Goal: Task Accomplishment & Management: Complete application form

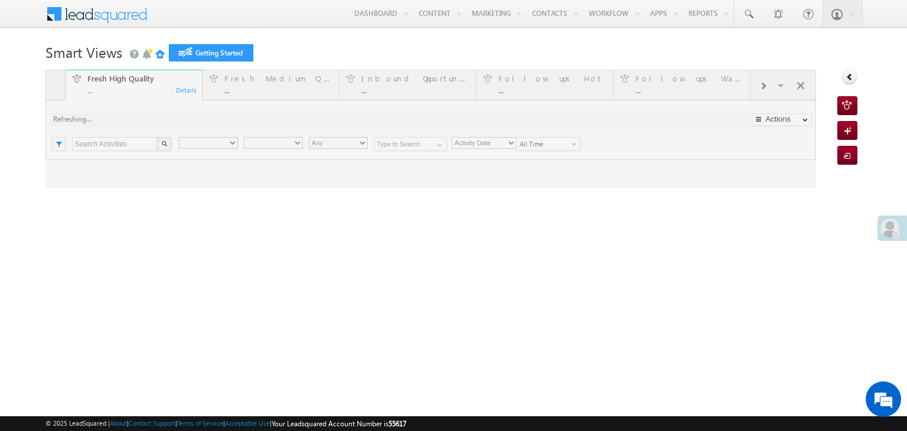
type input "Any Owner"
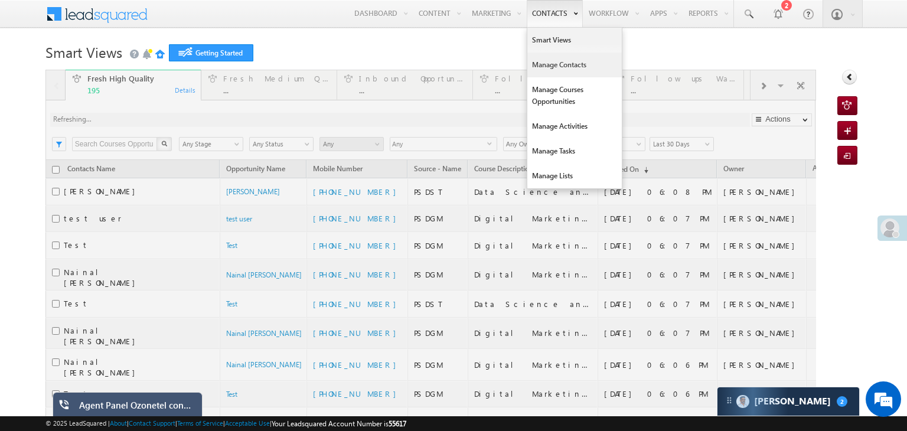
click at [541, 62] on link "Manage Contacts" at bounding box center [575, 65] width 95 height 25
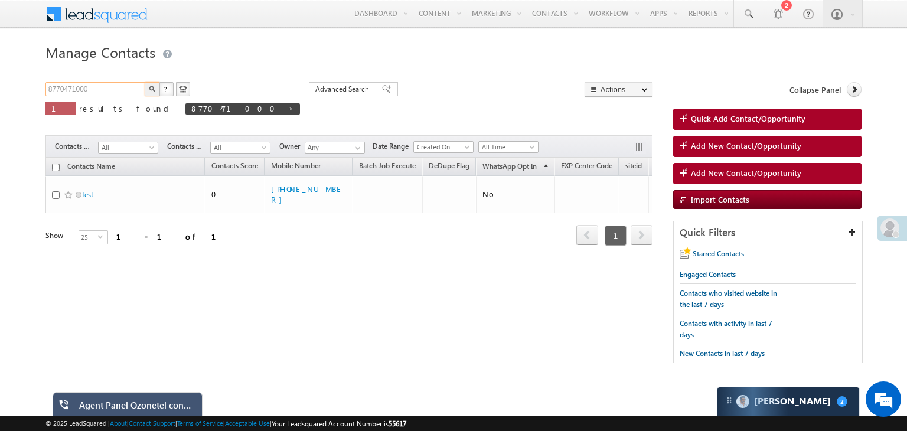
click at [74, 92] on input "8770471000" at bounding box center [95, 89] width 101 height 14
paste input "[EMAIL_ADDRESS][DOMAIN_NAME]"
type input "[EMAIL_ADDRESS][DOMAIN_NAME]"
click at [148, 88] on button "button" at bounding box center [152, 89] width 15 height 14
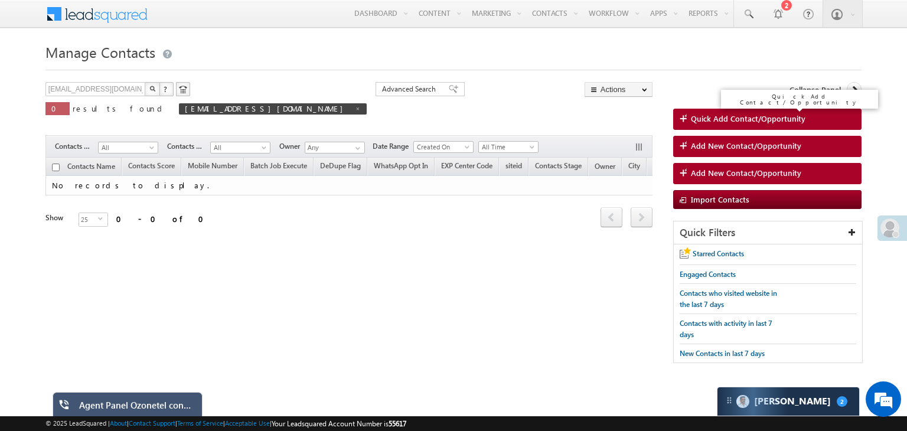
click at [736, 119] on span "Quick Add Contact/Opportunity" at bounding box center [748, 118] width 115 height 11
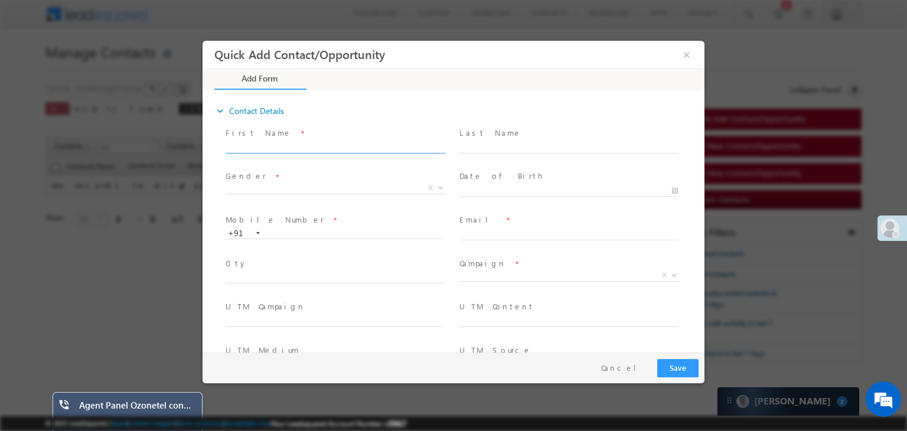
click at [272, 147] on input "text" at bounding box center [335, 148] width 219 height 12
type input "Aditya"
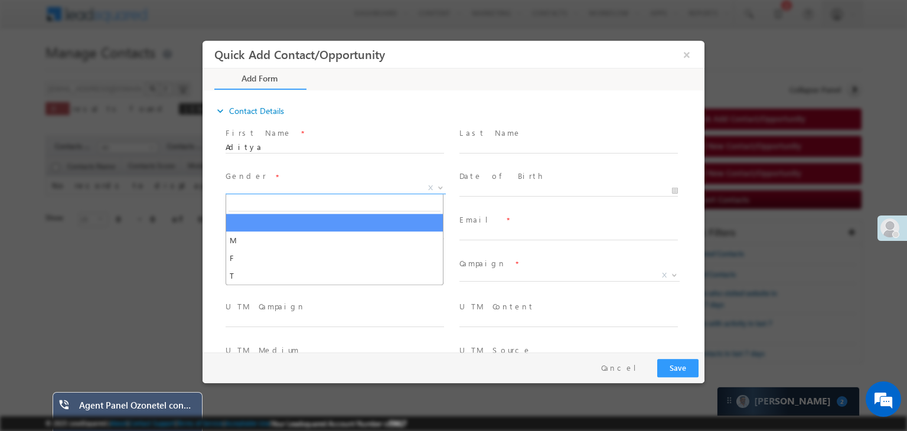
click at [386, 192] on span "X" at bounding box center [336, 189] width 220 height 12
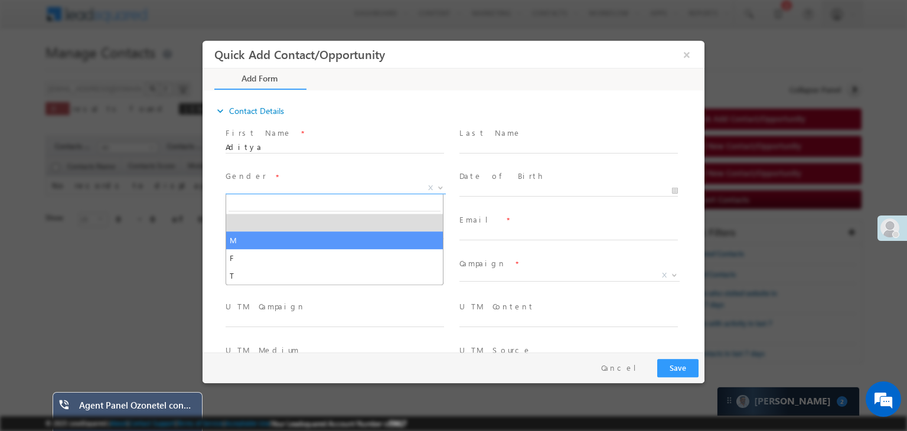
select select "M"
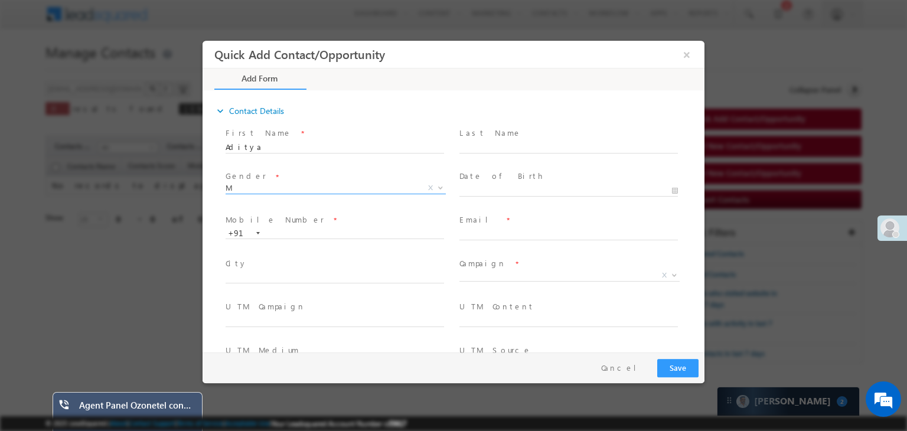
scroll to position [48, 0]
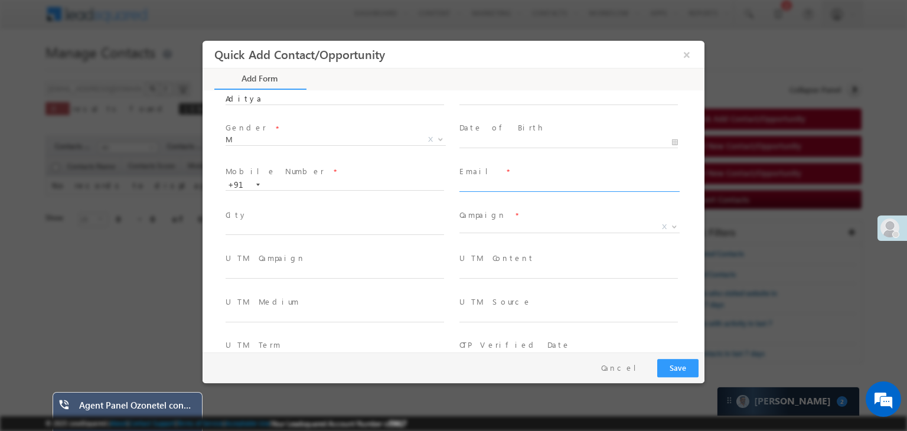
click at [492, 184] on input "text" at bounding box center [569, 186] width 219 height 12
paste input "9711000164@test.com"
click at [473, 187] on input "9711000164@test.com" at bounding box center [569, 186] width 219 height 12
type input "9711000164@test.com"
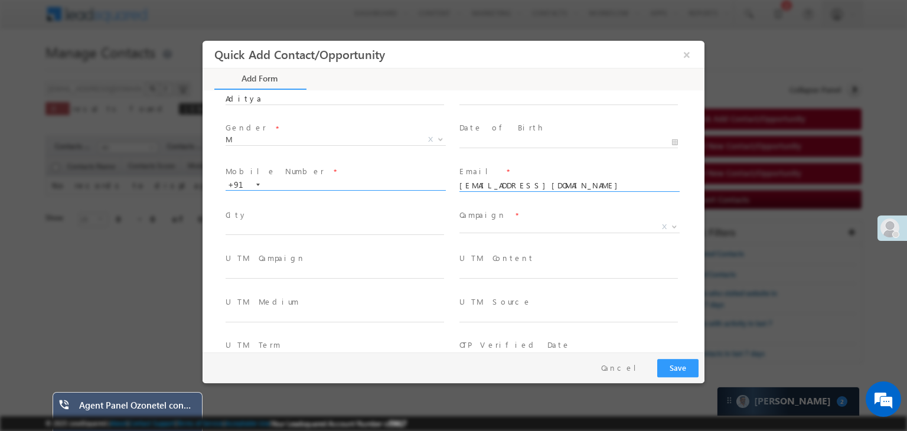
click at [343, 186] on input "text" at bounding box center [335, 185] width 219 height 12
paste input "9711000164"
type input "9711000164"
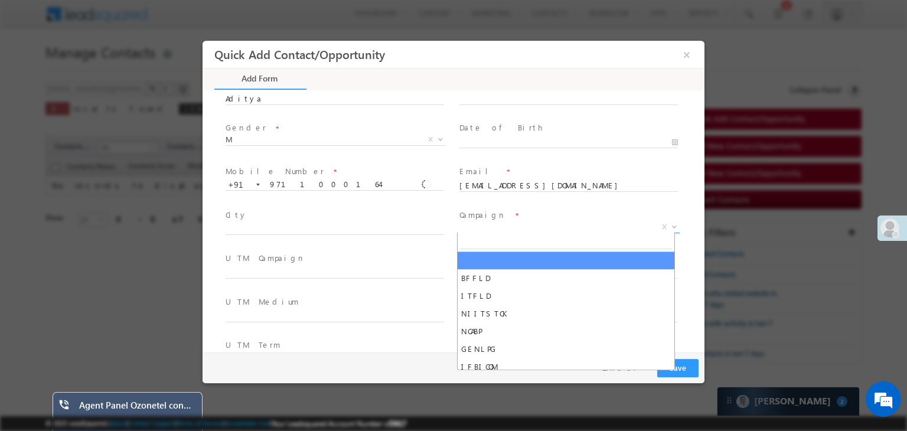
click at [481, 227] on span "X" at bounding box center [570, 228] width 220 height 12
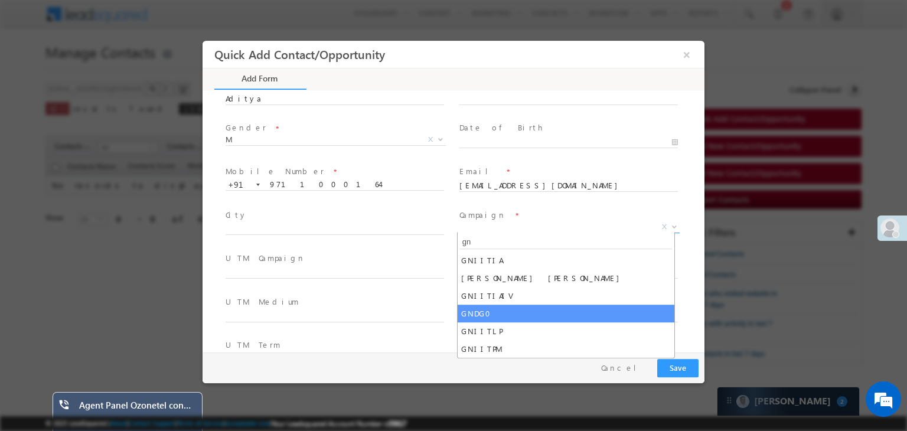
type input "gn"
select select "GNDG0"
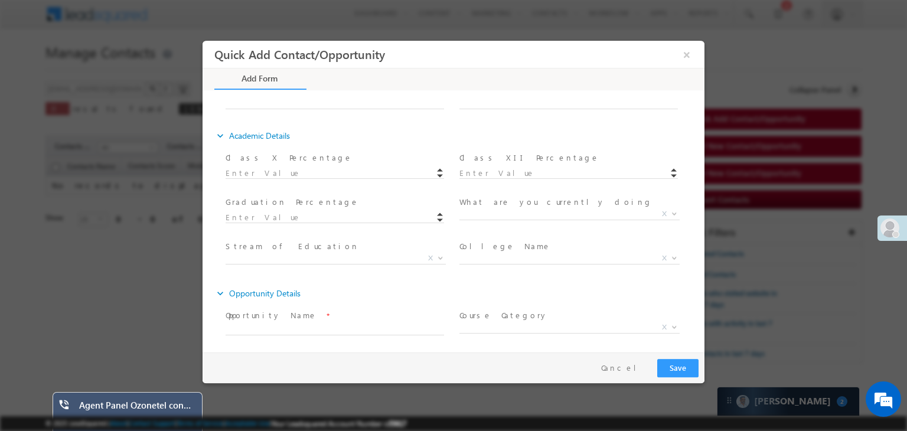
scroll to position [305, 0]
click at [328, 175] on input at bounding box center [335, 174] width 219 height 12
type input "90.00"
drag, startPoint x: 526, startPoint y: 175, endPoint x: 526, endPoint y: 205, distance: 30.1
click at [526, 205] on div "Class X Percentage * 90.00 Class XII Percentage * Graduation Percentage *" at bounding box center [459, 215] width 490 height 132
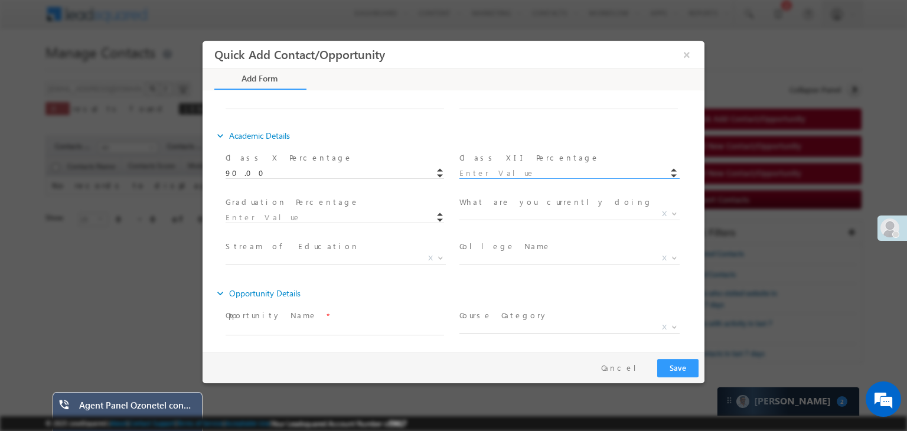
type input "88.00"
click at [372, 218] on input at bounding box center [335, 218] width 219 height 12
type input "70.00"
click at [492, 217] on span "X" at bounding box center [570, 215] width 220 height 12
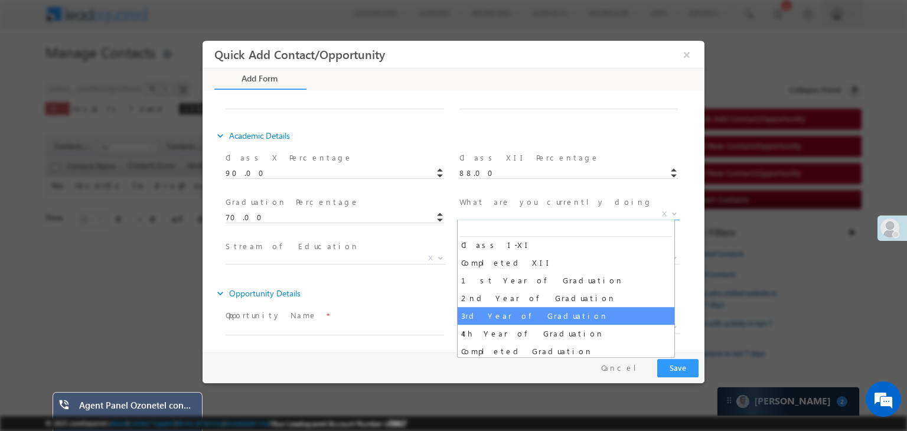
scroll to position [32, 0]
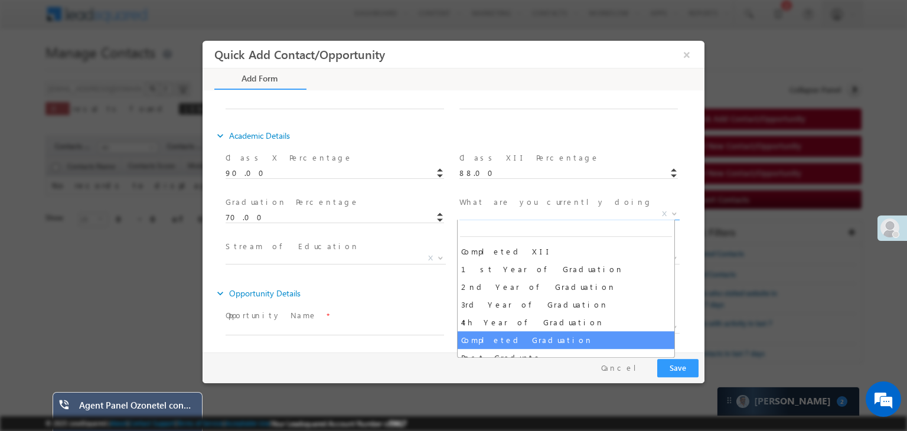
select select "Completed Graduation"
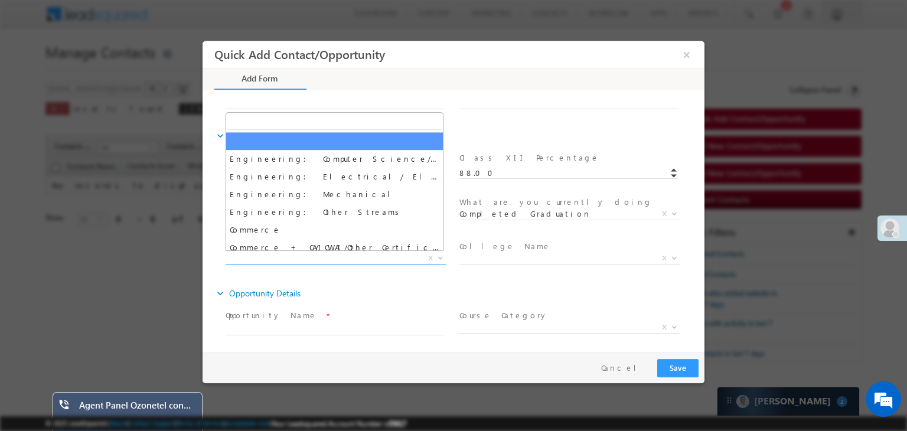
click at [347, 253] on span "X" at bounding box center [336, 259] width 220 height 12
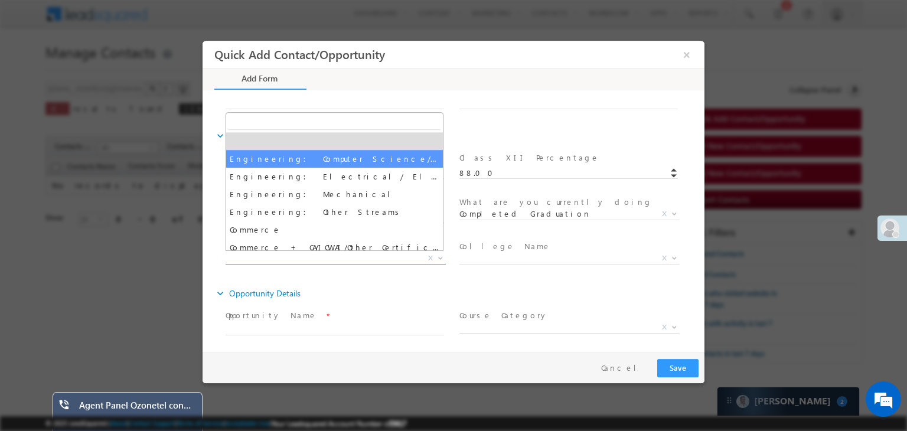
select select "Engineering: Computer Science/IT"
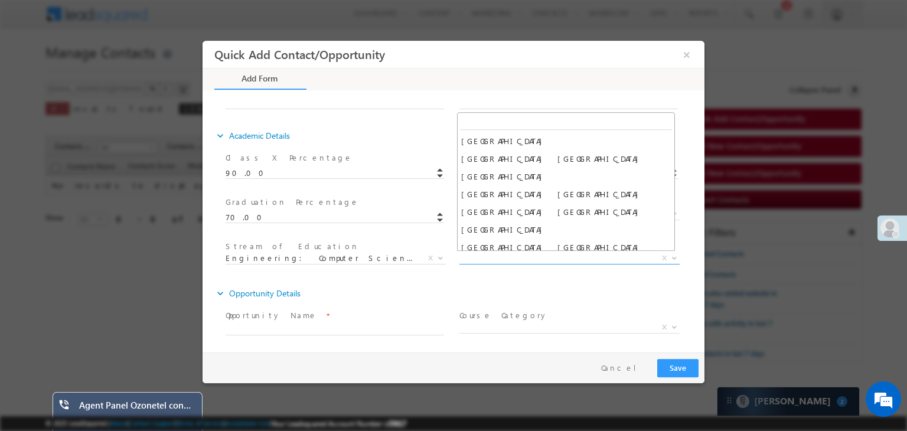
click at [487, 259] on span "X" at bounding box center [570, 259] width 220 height 12
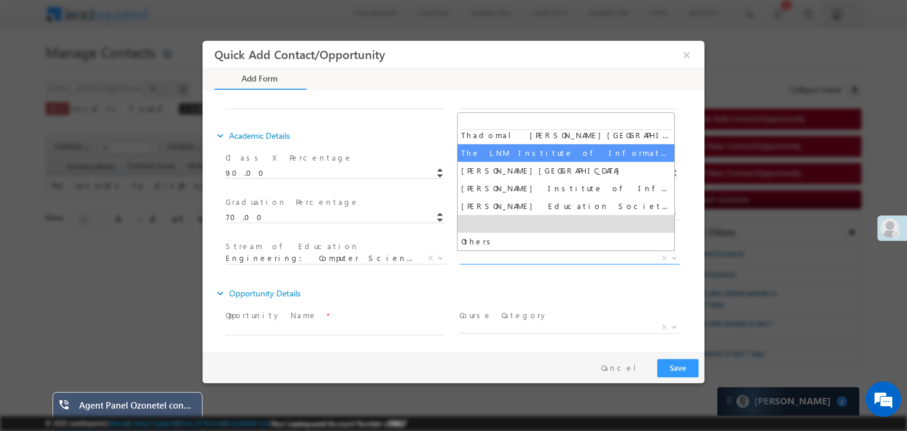
select select "The LNM Institute of Information Technology, Jaipur"
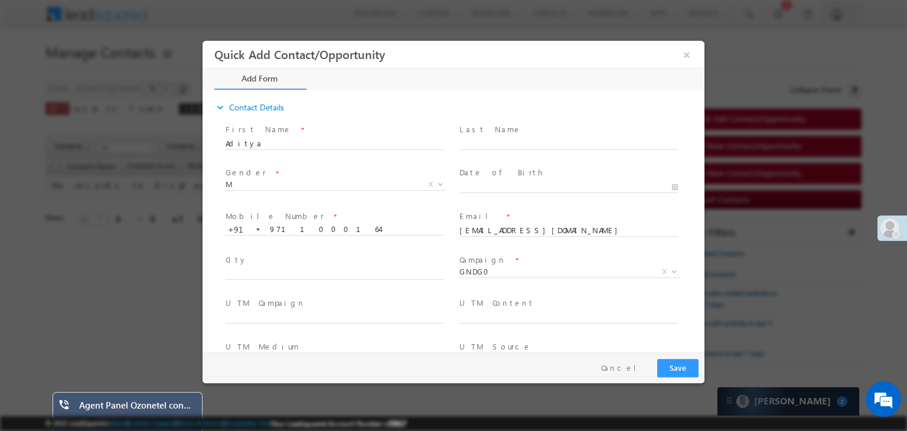
scroll to position [0, 0]
click at [236, 143] on input "Aditya" at bounding box center [335, 148] width 219 height 12
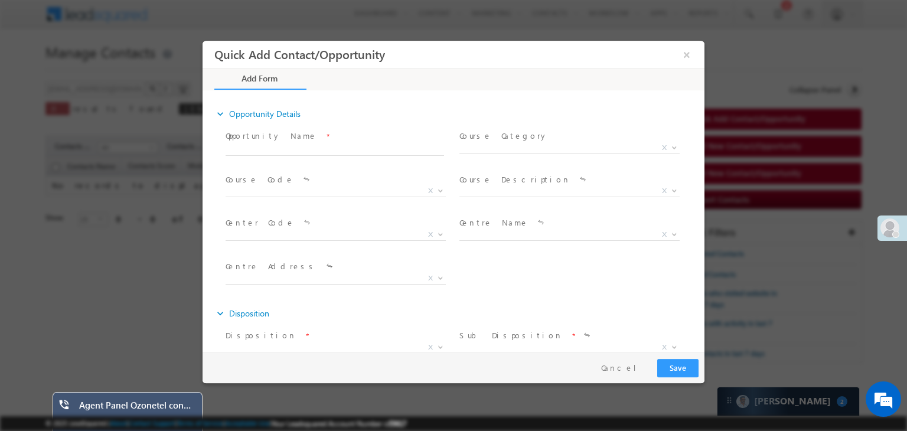
scroll to position [487, 0]
click at [265, 152] on span at bounding box center [340, 148] width 229 height 13
click at [285, 145] on input "text" at bounding box center [335, 148] width 219 height 12
paste input "Aditya"
type input "Aditya"
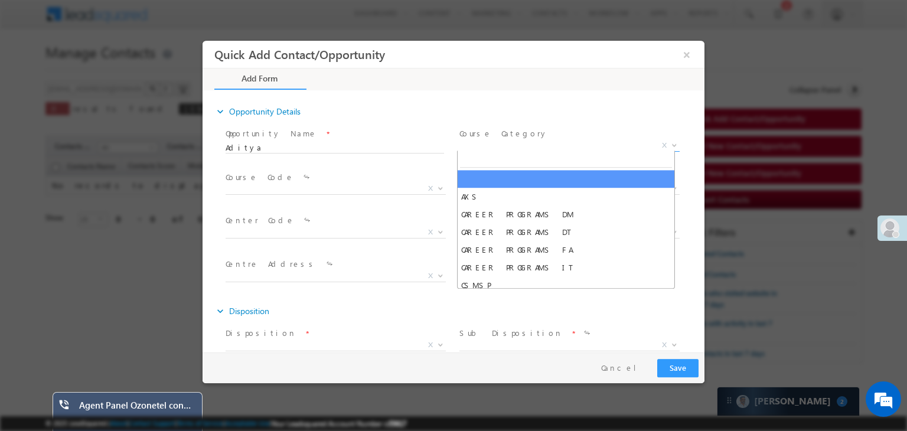
click at [474, 144] on span "X" at bounding box center [570, 146] width 220 height 12
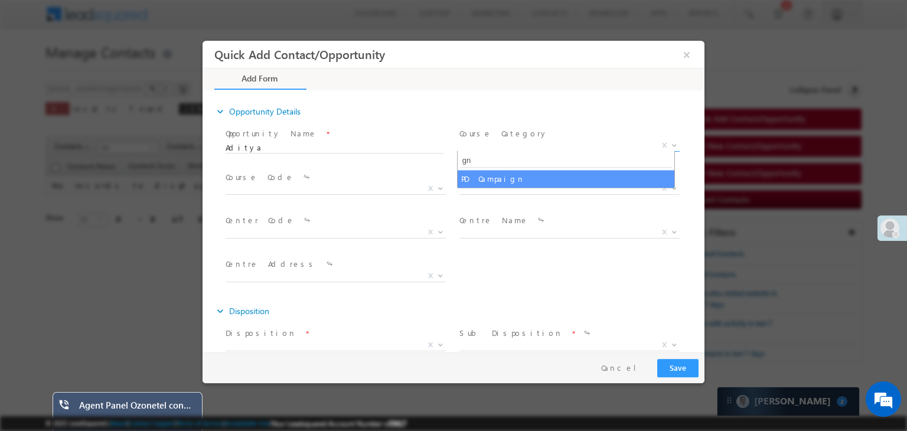
type input "g"
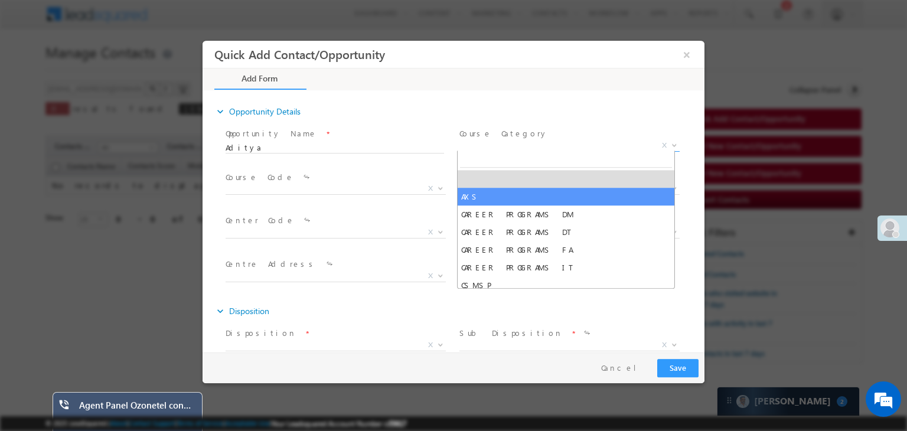
select select "AXS"
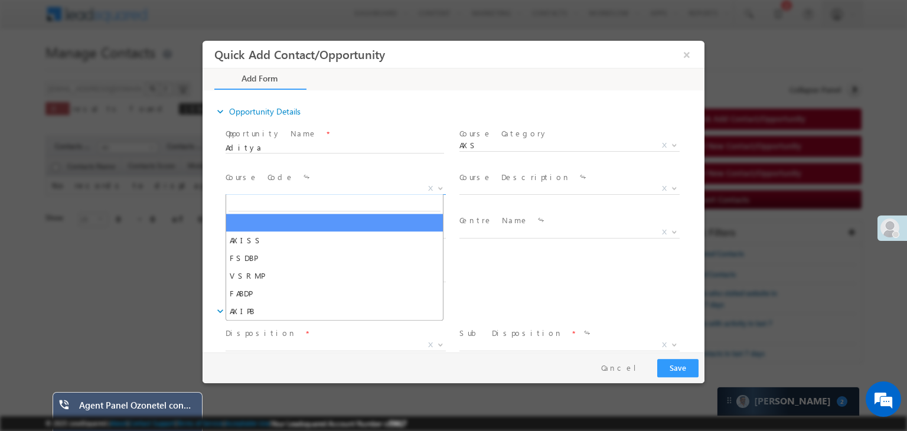
click at [321, 187] on span "X" at bounding box center [336, 189] width 220 height 12
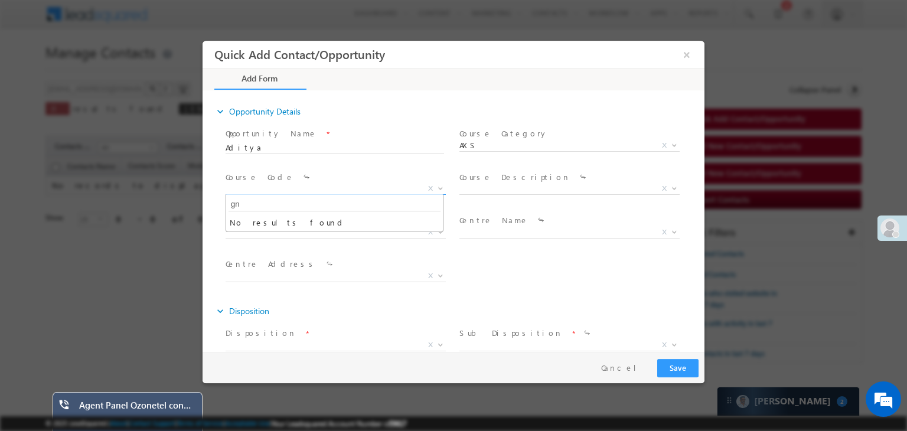
type input "g"
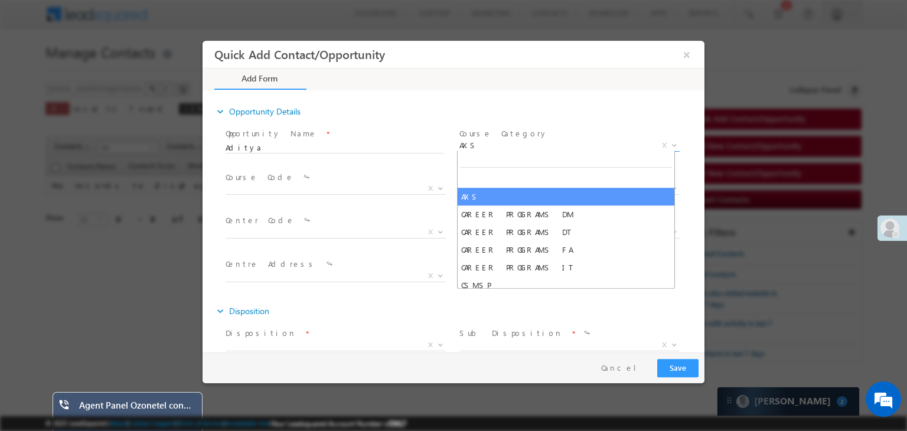
click at [494, 141] on span "AXS" at bounding box center [556, 145] width 192 height 11
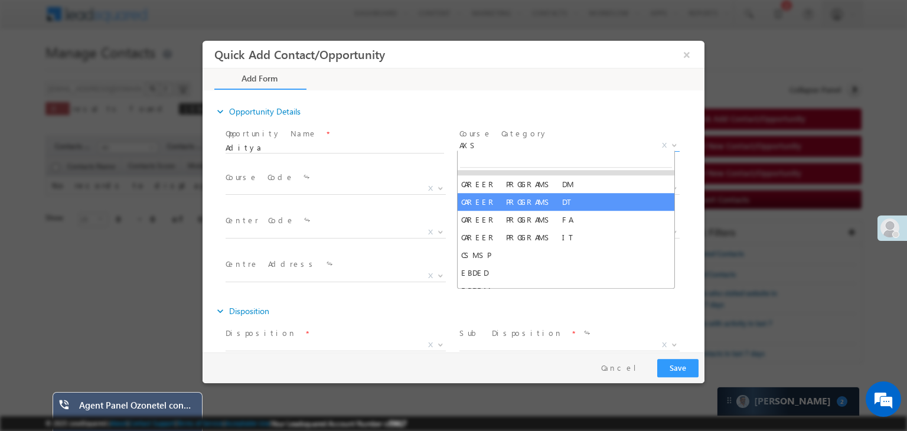
scroll to position [0, 0]
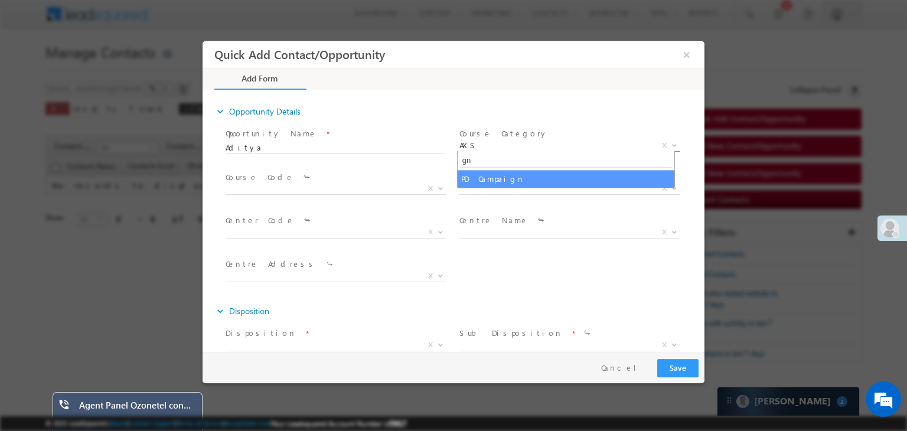
type input "g"
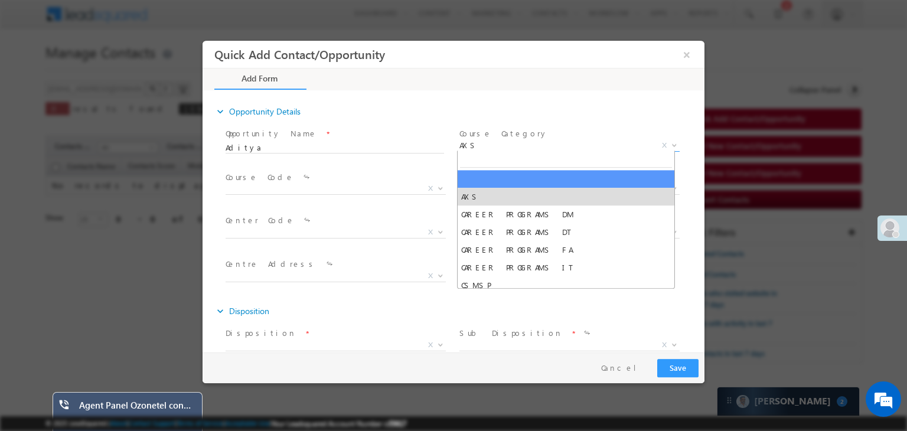
select select
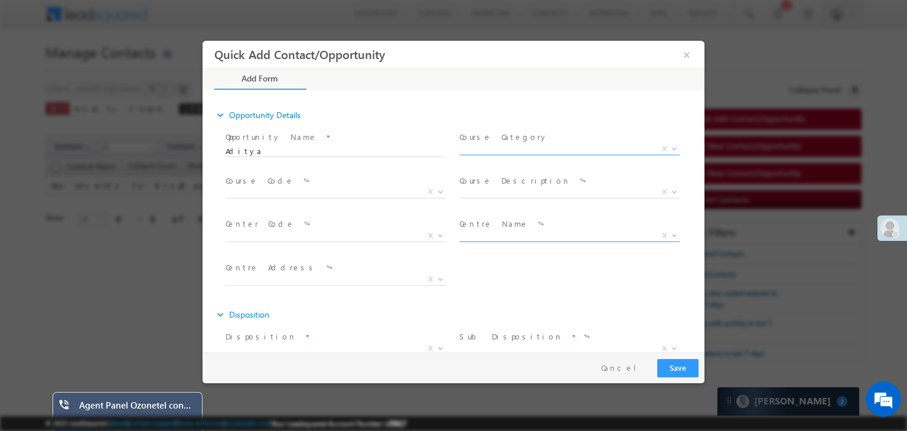
scroll to position [475, 0]
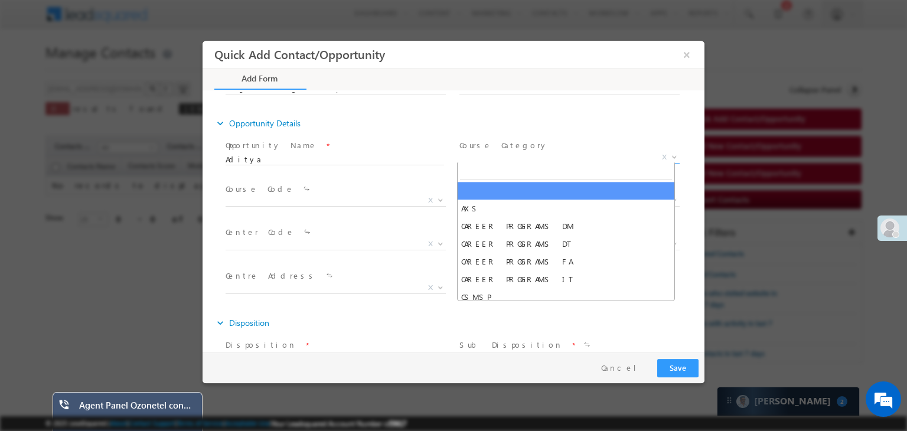
click at [534, 157] on span "X" at bounding box center [570, 158] width 220 height 12
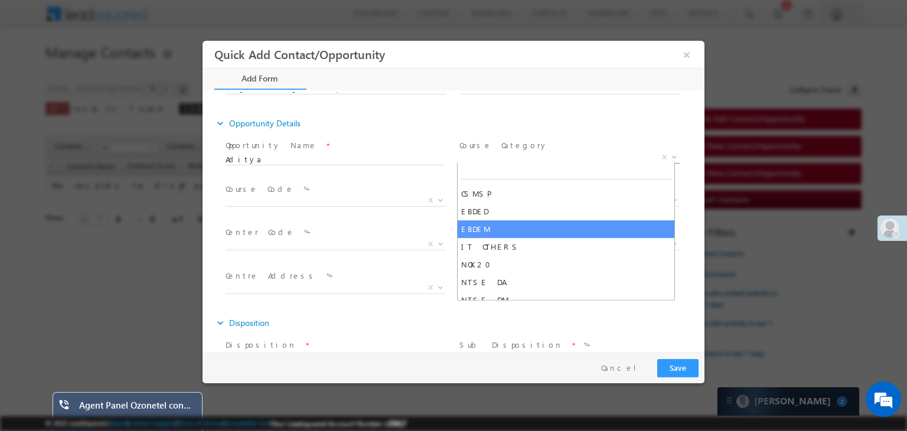
scroll to position [104, 0]
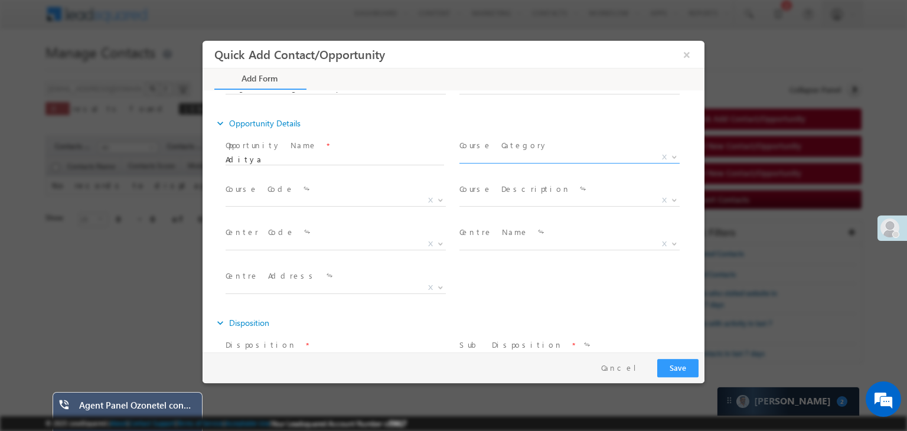
click at [344, 194] on span "Course Code *" at bounding box center [335, 189] width 218 height 13
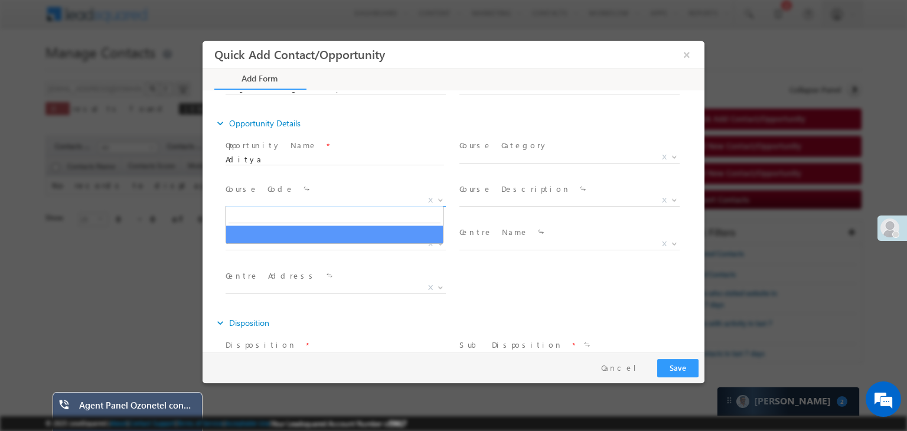
click at [341, 197] on span "X" at bounding box center [336, 201] width 220 height 12
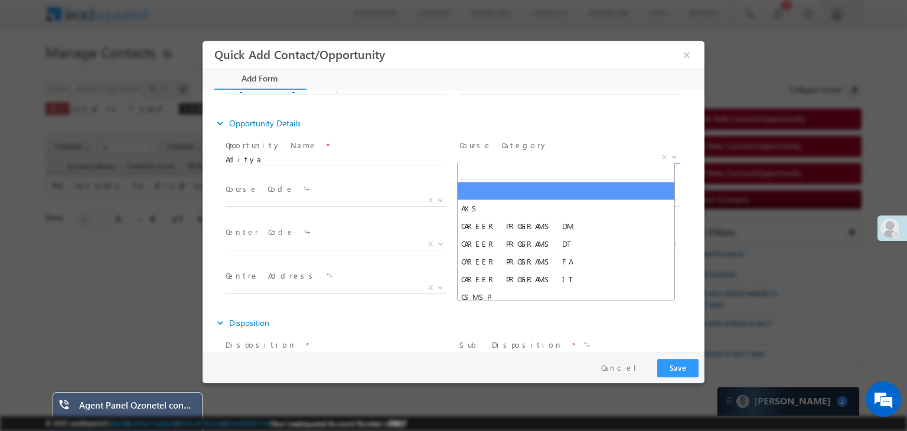
click at [478, 154] on span "X" at bounding box center [570, 158] width 220 height 12
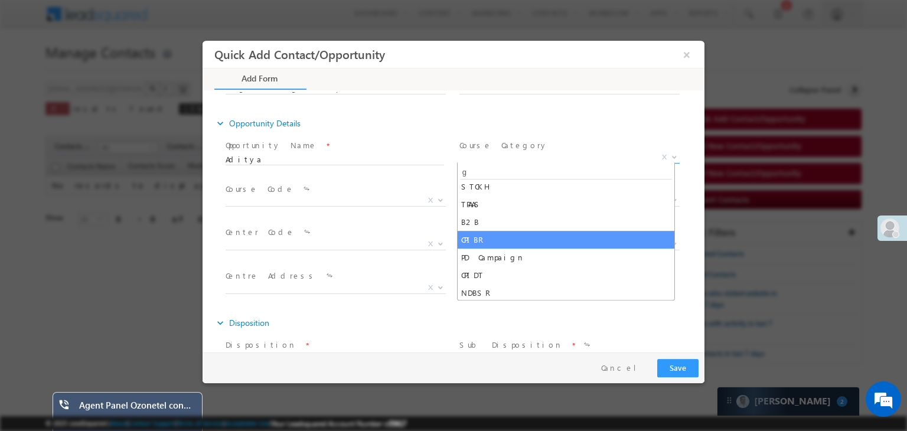
scroll to position [0, 0]
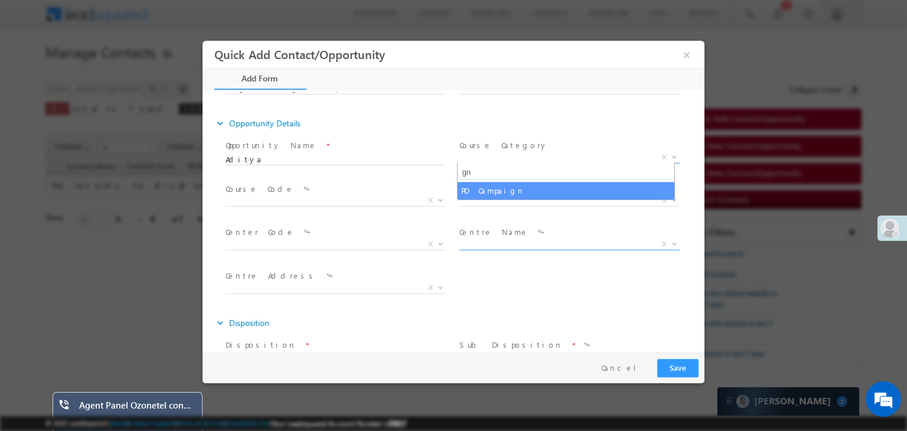
type input "g"
type input "p"
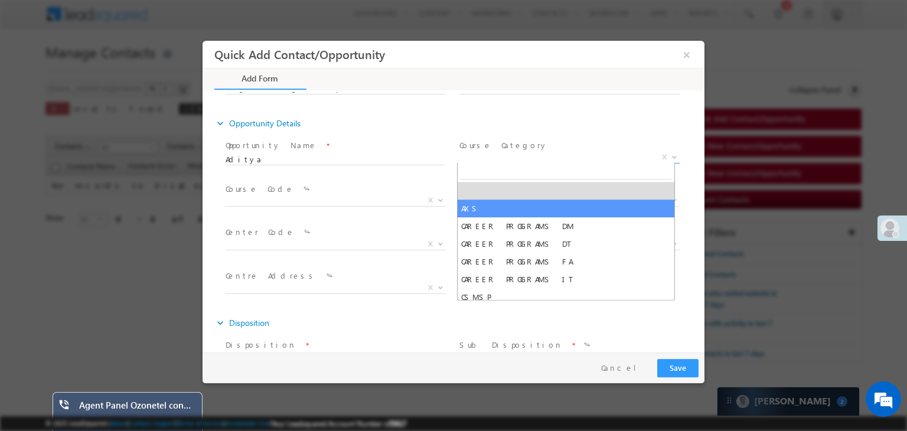
select select "AXS"
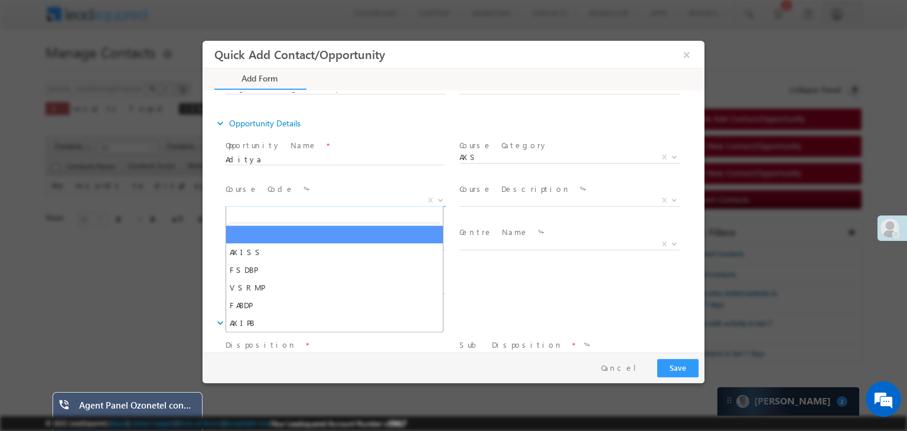
click at [371, 195] on span "X" at bounding box center [336, 201] width 220 height 12
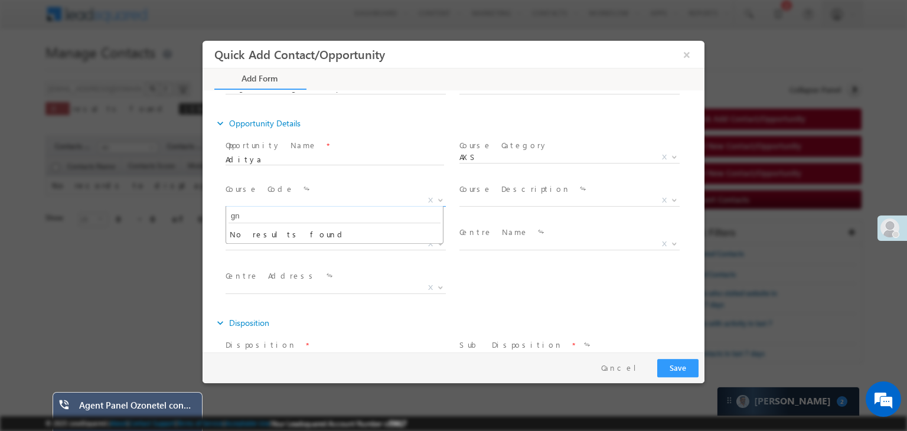
type input "g"
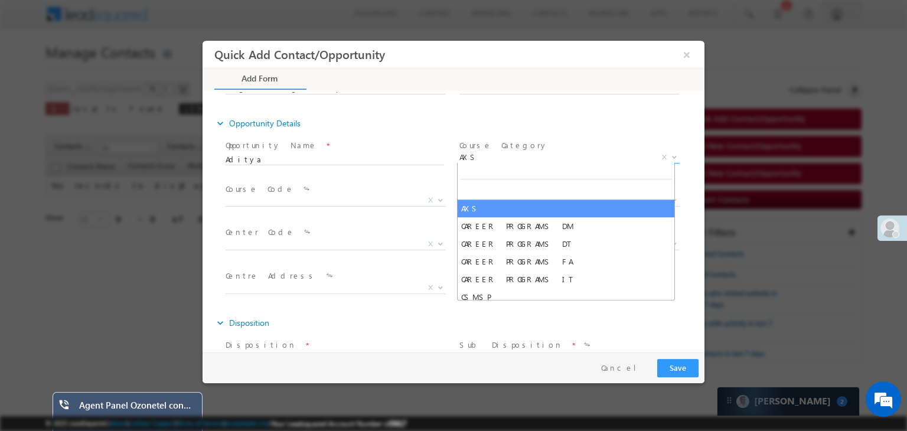
click at [541, 153] on span "AXS" at bounding box center [556, 157] width 192 height 11
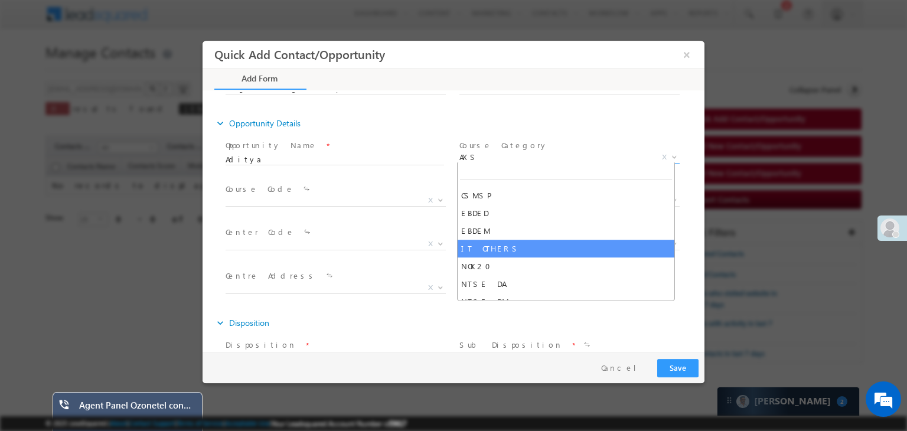
scroll to position [102, 0]
select select "IT OTHERS"
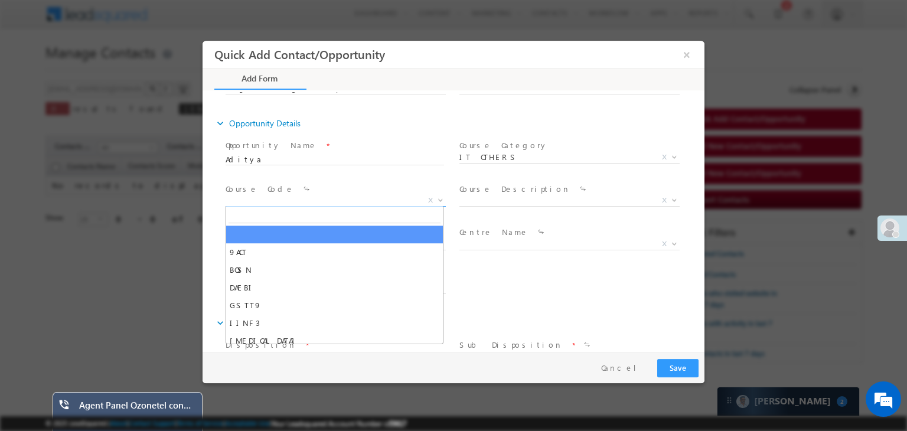
click at [344, 197] on span "X" at bounding box center [336, 201] width 220 height 12
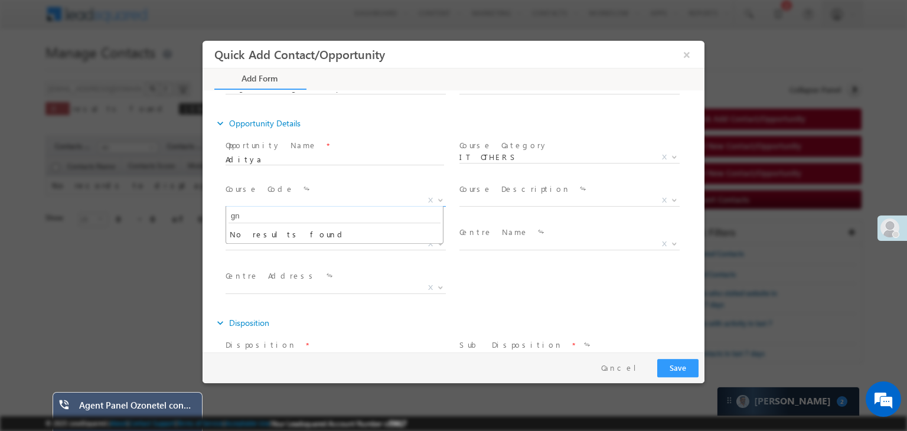
type input "g"
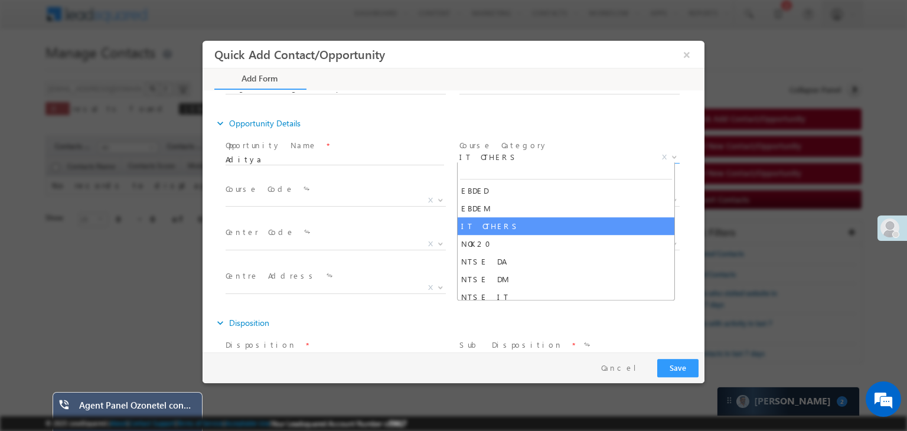
click at [507, 154] on span "IT OTHERS" at bounding box center [556, 157] width 192 height 11
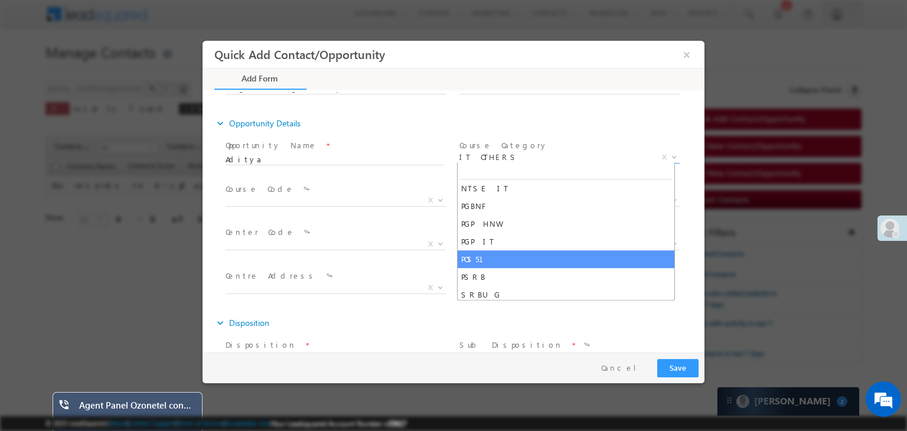
scroll to position [233, 0]
select select "POS51"
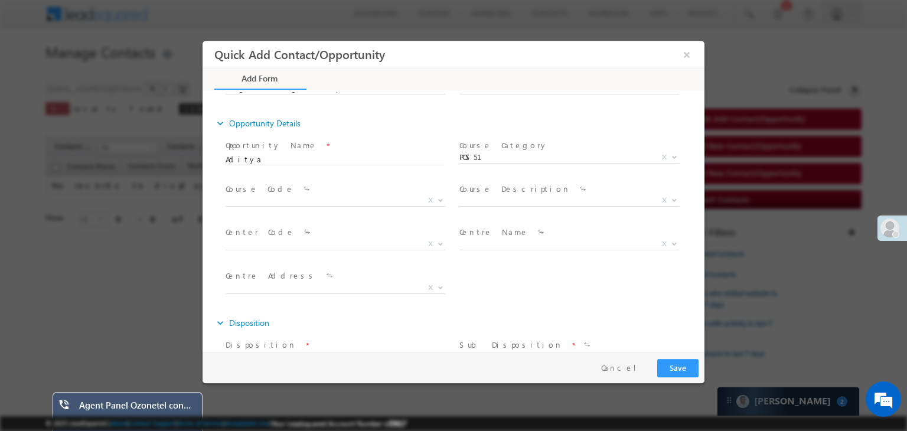
click at [320, 194] on span "Course Code *" at bounding box center [335, 189] width 218 height 13
click at [313, 197] on span "X" at bounding box center [336, 201] width 220 height 12
type input "g"
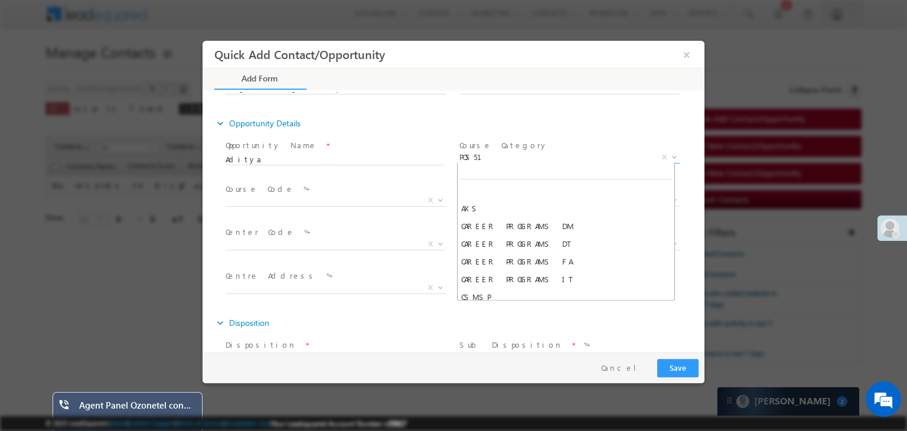
click at [509, 156] on span "POS51" at bounding box center [556, 157] width 192 height 11
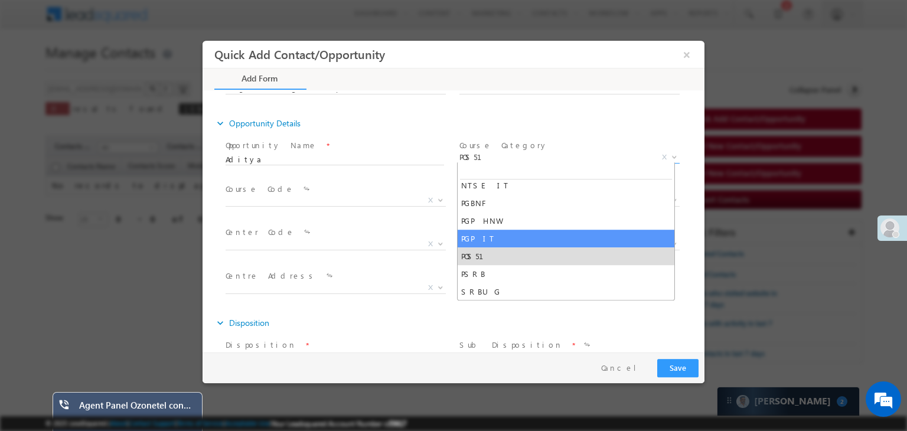
scroll to position [235, 0]
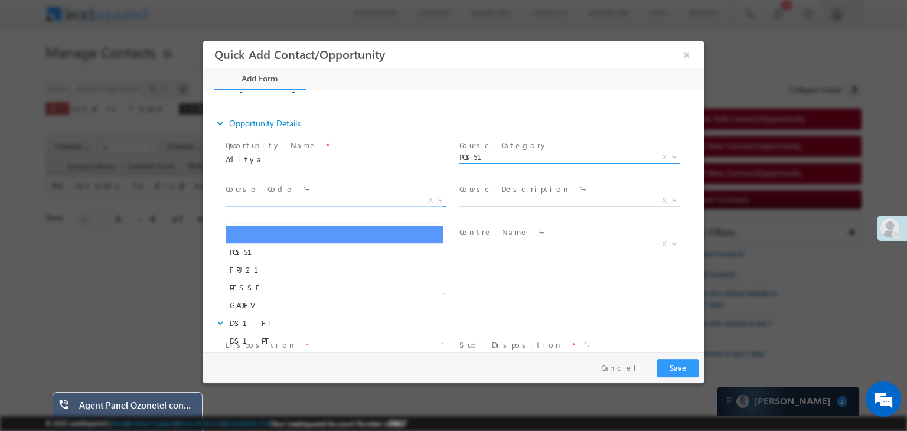
click at [350, 203] on span "X" at bounding box center [336, 201] width 220 height 12
type input "psdg"
select select "PSDGM"
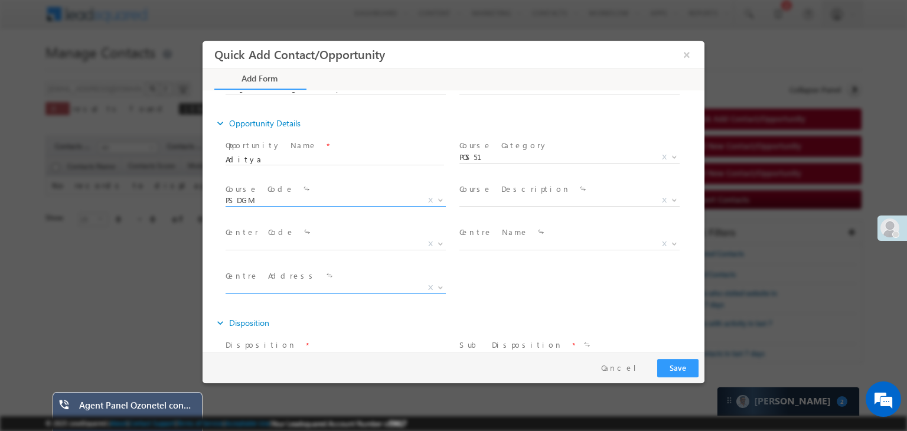
scroll to position [522, 0]
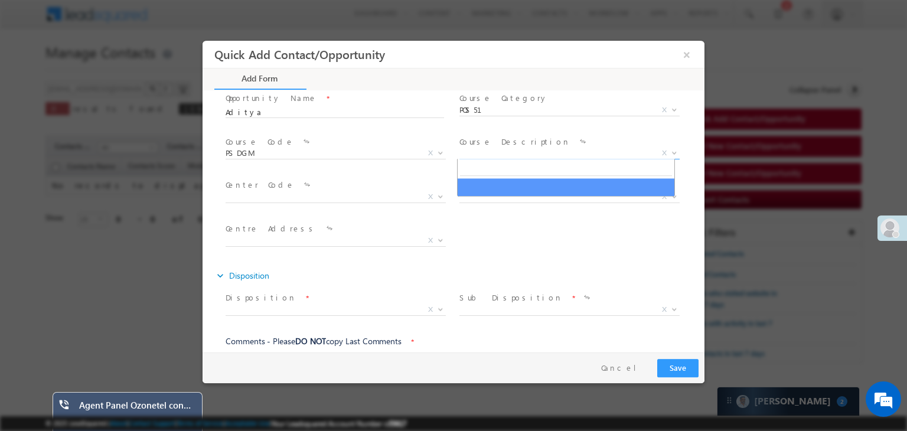
click at [509, 148] on span "X" at bounding box center [570, 154] width 220 height 12
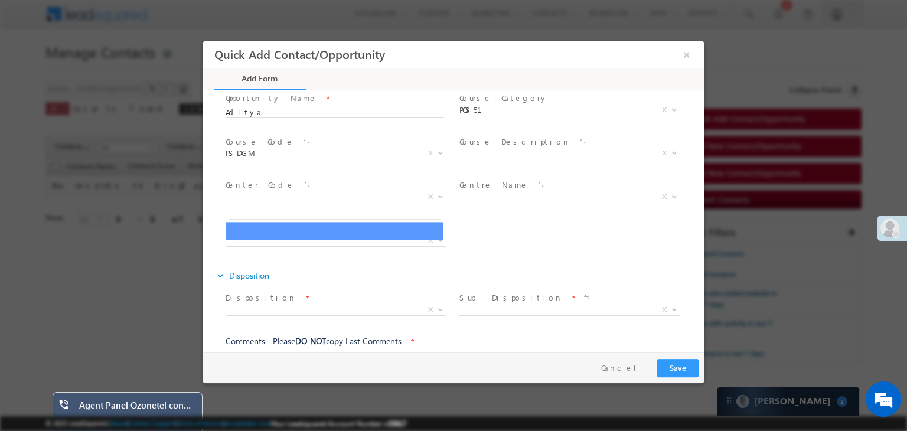
click at [366, 191] on span "X" at bounding box center [336, 197] width 220 height 12
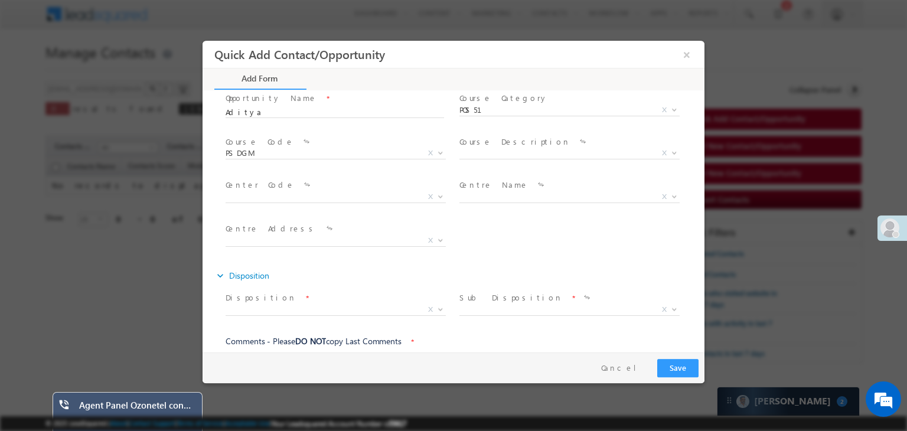
click at [492, 212] on span at bounding box center [569, 211] width 218 height 13
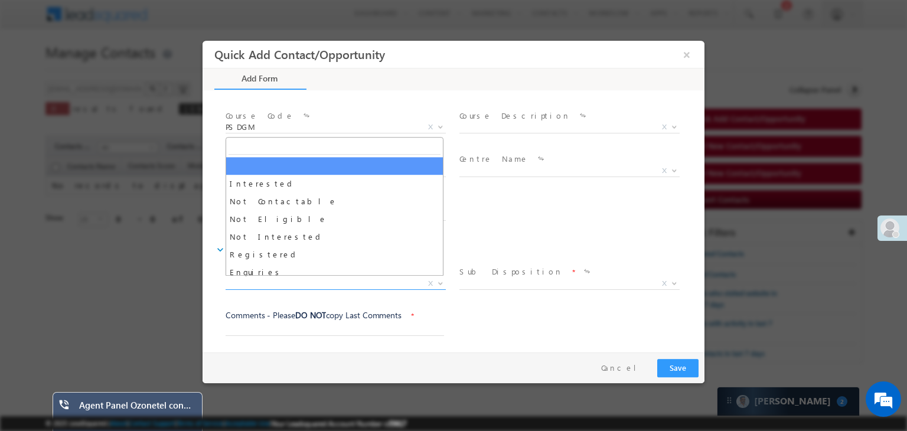
click at [389, 281] on span "X" at bounding box center [336, 284] width 220 height 12
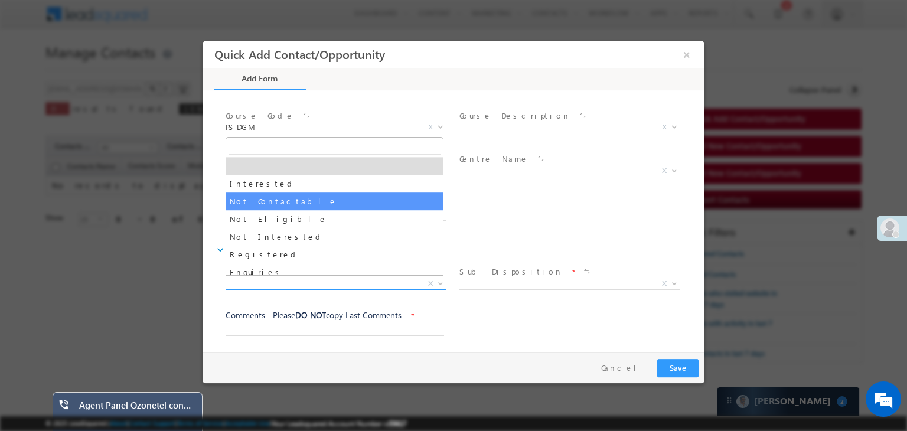
select select "Not Contactable"
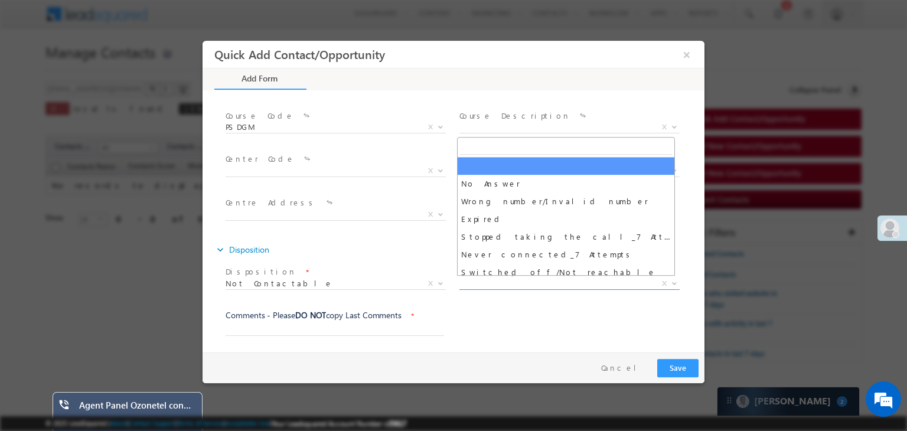
click at [522, 284] on span "X" at bounding box center [570, 284] width 220 height 12
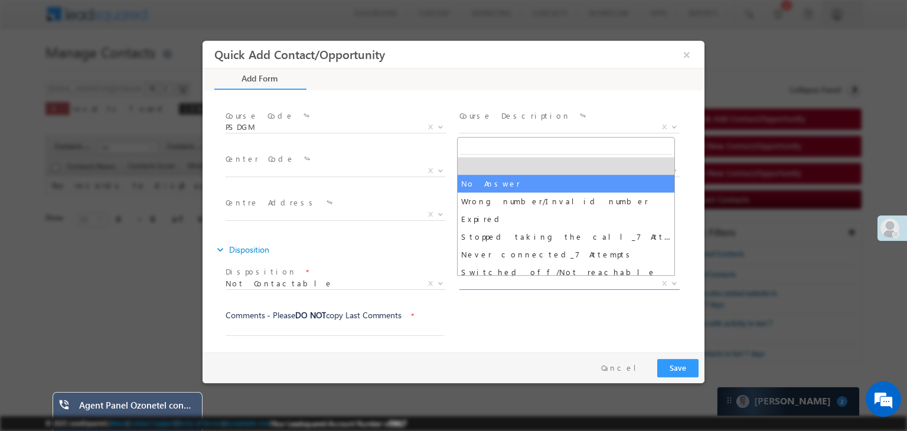
select select "No Answer"
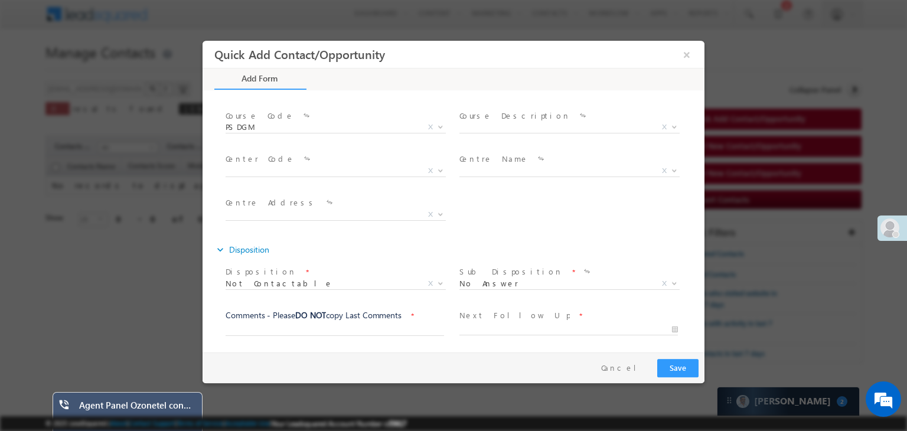
click at [367, 321] on div "Comments - Please DO NOT copy Last Comments *" at bounding box center [340, 323] width 229 height 27
click at [360, 326] on input "text" at bounding box center [335, 330] width 219 height 12
type input "test"
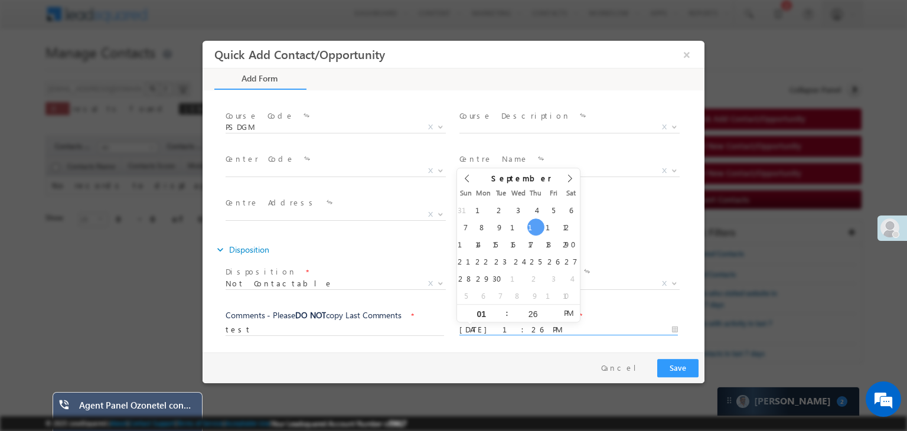
click at [514, 332] on input "09/11/2025 1:26 PM" at bounding box center [569, 330] width 219 height 12
type input "09/11/2025 1:27 PM"
type input "27"
click at [551, 307] on span at bounding box center [553, 309] width 8 height 9
type input "09/11/2025 1:28 PM"
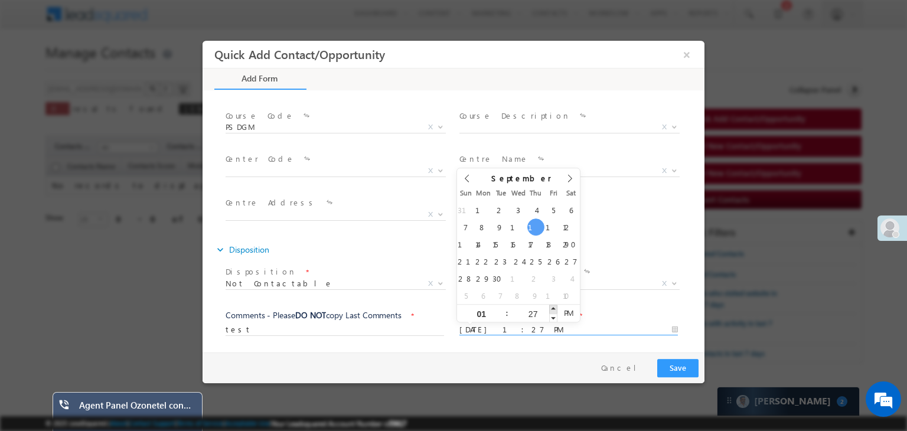
type input "28"
click at [551, 307] on span at bounding box center [553, 309] width 8 height 9
type input "09/11/2025 1:29 PM"
type input "29"
click at [551, 307] on span at bounding box center [553, 309] width 8 height 9
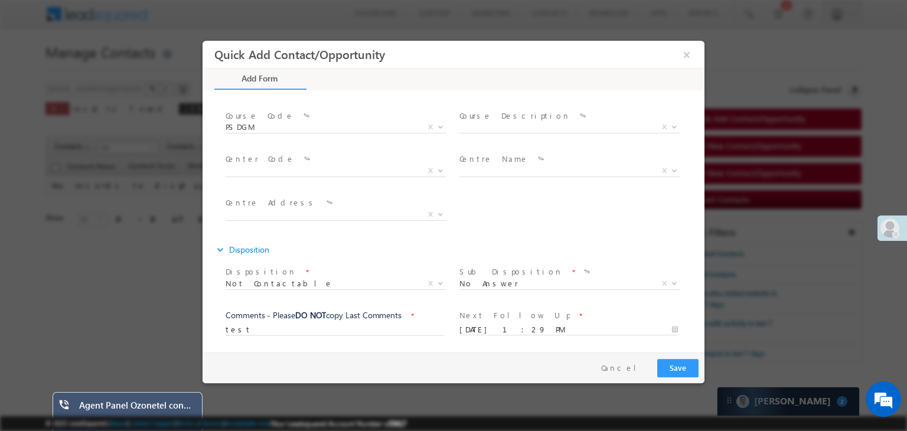
click at [564, 352] on div "expand_more Contact Details First Name" at bounding box center [457, 223] width 496 height 262
click at [672, 371] on button "Save" at bounding box center [678, 368] width 41 height 18
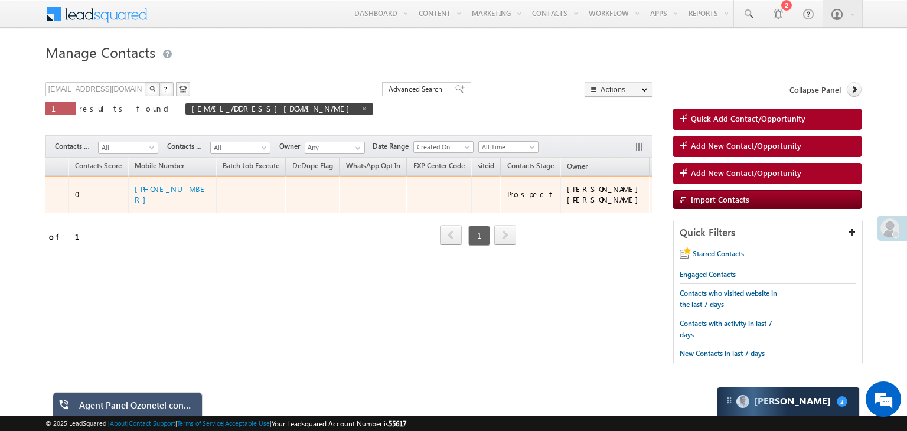
scroll to position [0, 0]
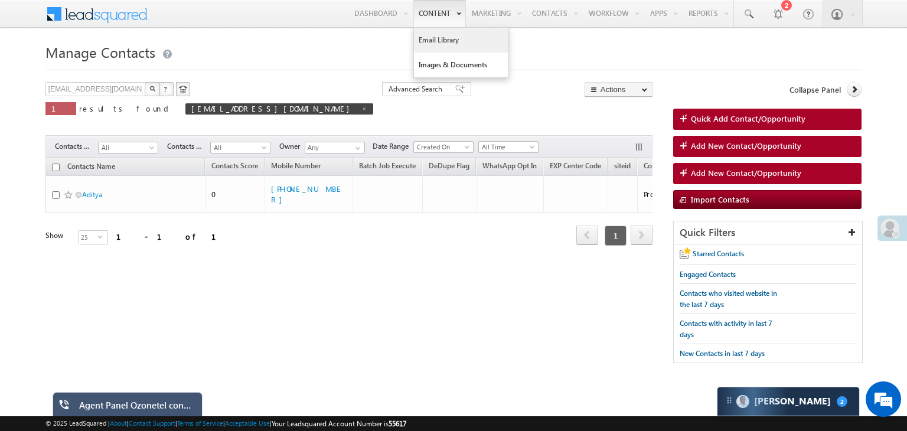
click at [429, 38] on link "Email Library" at bounding box center [461, 40] width 95 height 25
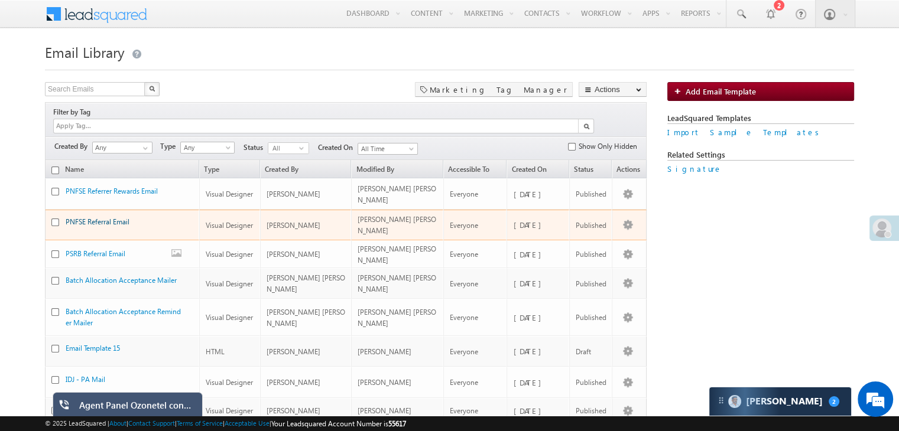
click at [112, 217] on link "PNFSE Referral Email" at bounding box center [98, 221] width 64 height 9
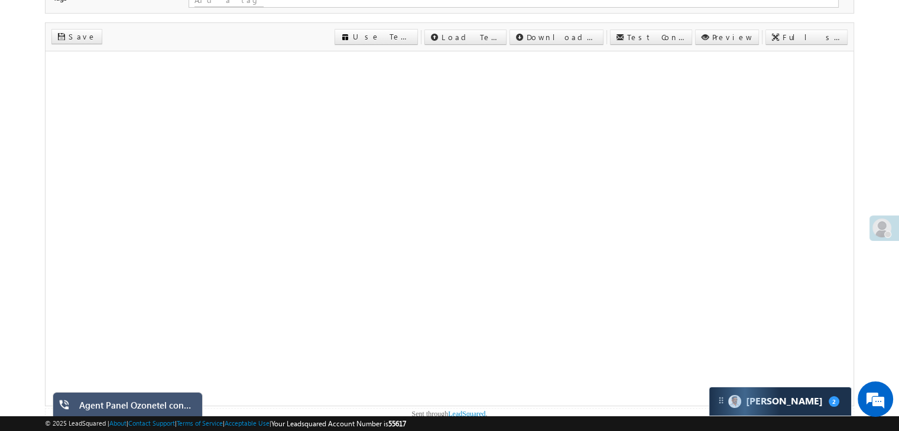
scroll to position [126, 0]
